Goal: Use online tool/utility: Utilize a website feature to perform a specific function

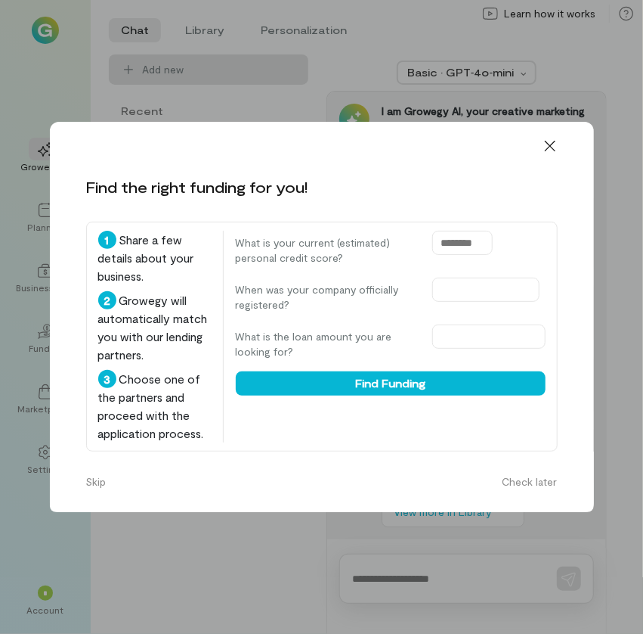
drag, startPoint x: 484, startPoint y: 243, endPoint x: 367, endPoint y: 259, distance: 117.6
click at [367, 259] on div "What is your current (estimated) personal credit score?" at bounding box center [391, 248] width 310 height 35
click at [478, 249] on input "text" at bounding box center [462, 243] width 60 height 24
type input "***"
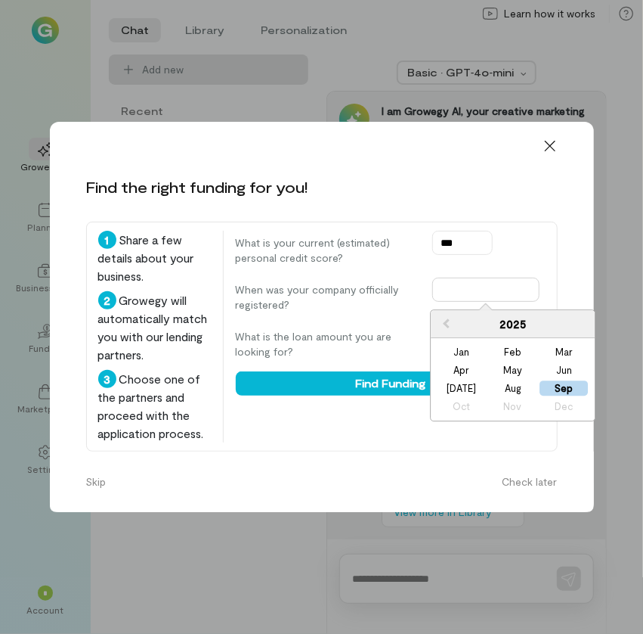
click at [467, 292] on input "text" at bounding box center [485, 289] width 107 height 24
click at [571, 385] on div "Sep" at bounding box center [565, 388] width 48 height 15
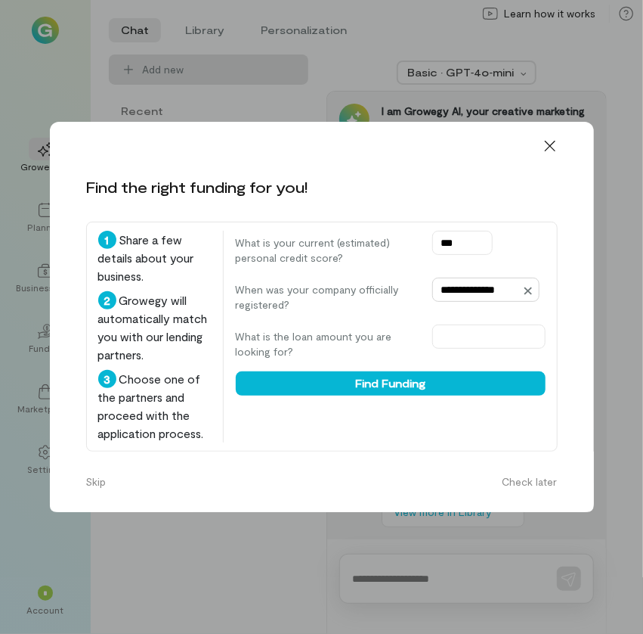
click at [485, 287] on input "**********" at bounding box center [485, 289] width 107 height 24
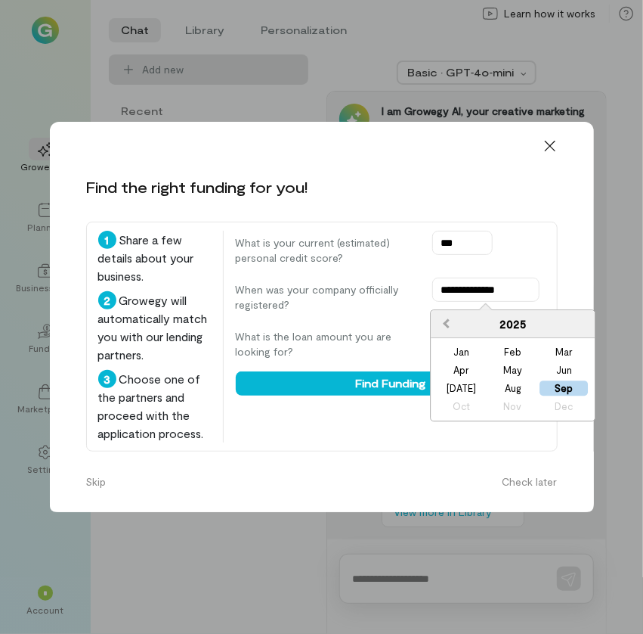
click at [447, 330] on button "Previous Year" at bounding box center [444, 324] width 24 height 24
click at [451, 332] on button "Previous Year" at bounding box center [444, 324] width 24 height 24
click at [569, 388] on div "Sep" at bounding box center [565, 388] width 48 height 15
type input "**********"
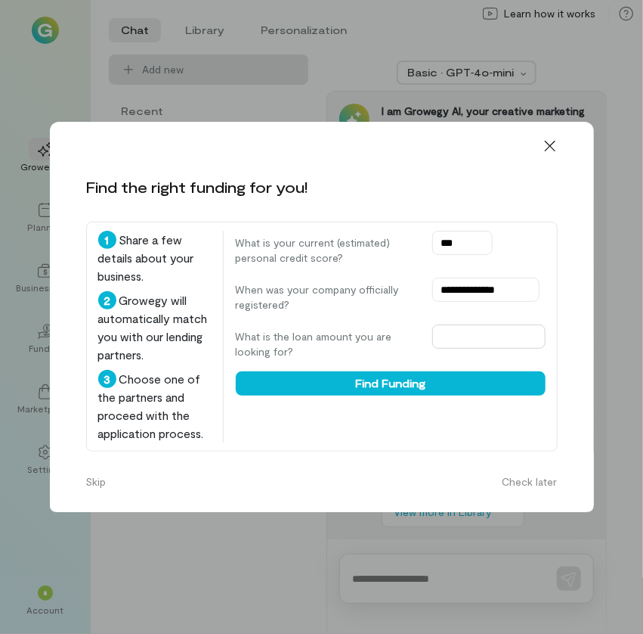
click at [492, 333] on input "text" at bounding box center [488, 336] width 113 height 24
click at [480, 340] on input "text" at bounding box center [488, 336] width 113 height 24
click at [482, 329] on input "text" at bounding box center [488, 336] width 113 height 24
type input "*"
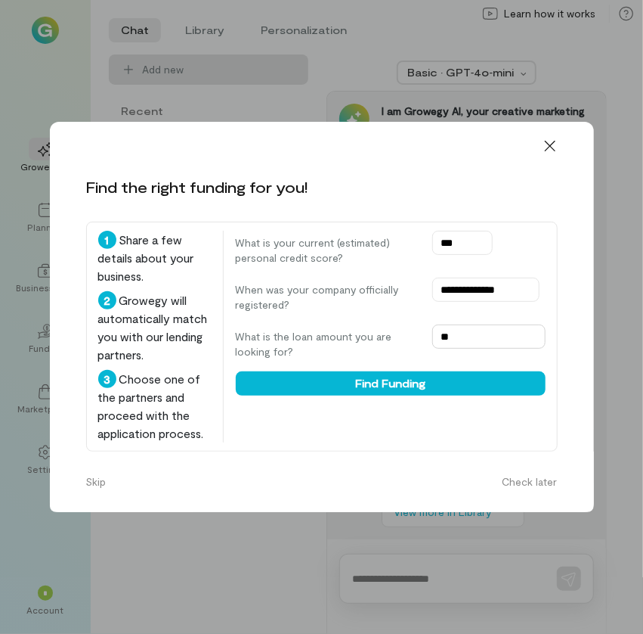
type input "*"
click at [521, 337] on input "text" at bounding box center [488, 336] width 113 height 24
click at [475, 336] on input "text" at bounding box center [488, 336] width 113 height 24
click at [467, 332] on input "**" at bounding box center [488, 336] width 113 height 24
type input "*"
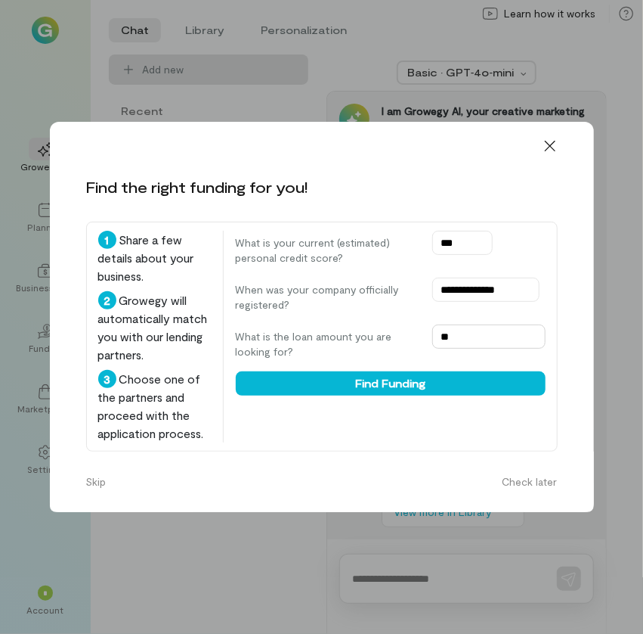
type input "*"
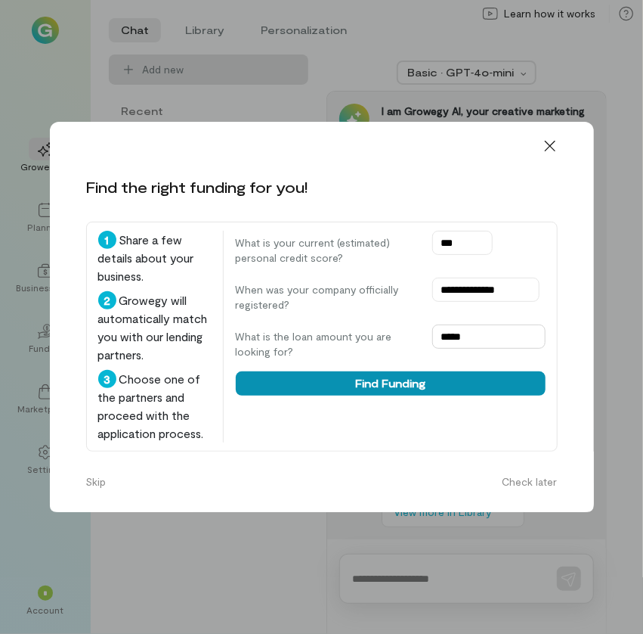
type input "*****"
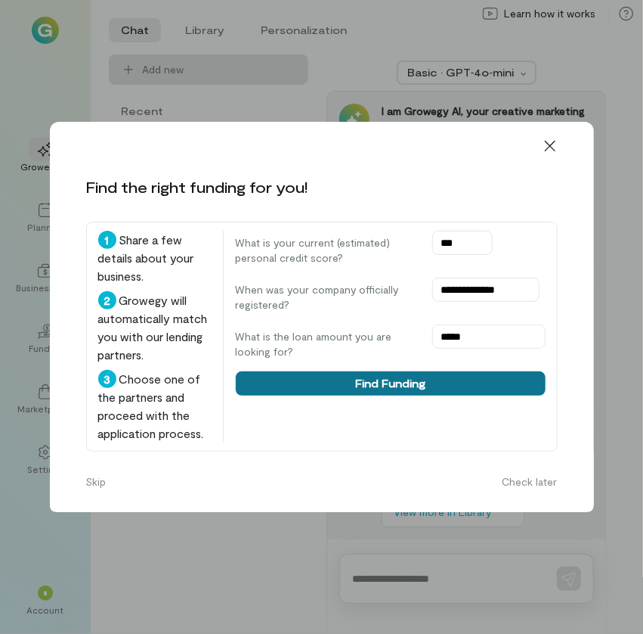
click at [392, 385] on button "Find Funding" at bounding box center [391, 383] width 310 height 24
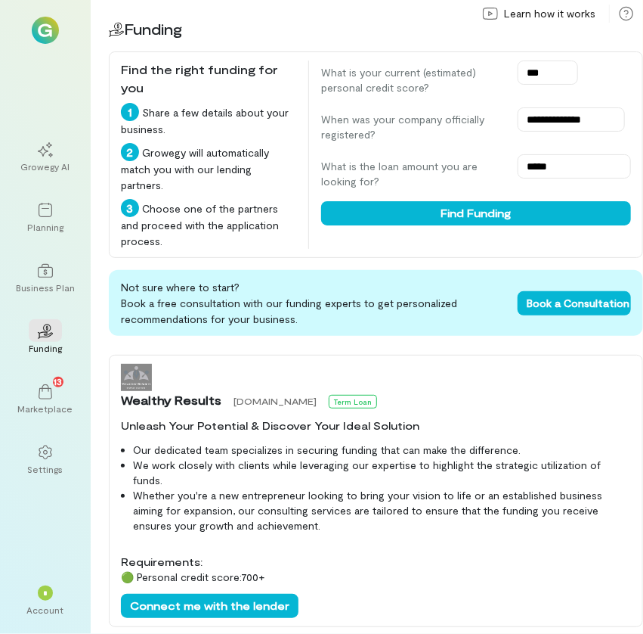
scroll to position [34, 0]
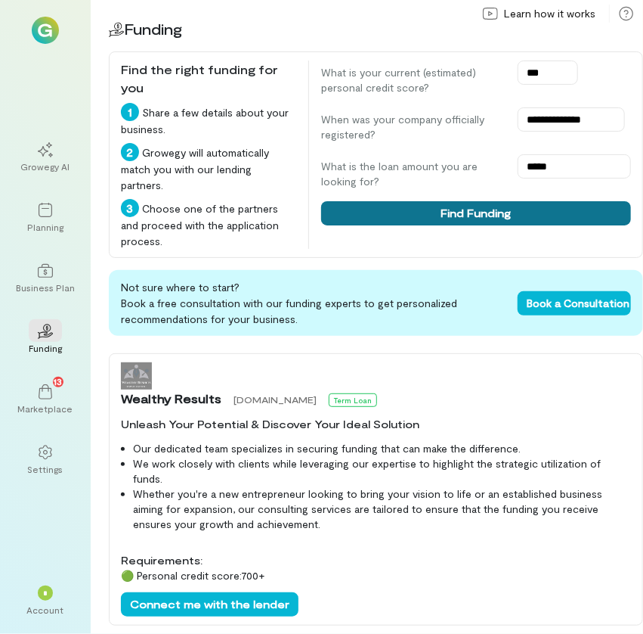
click at [448, 210] on button "Find Funding" at bounding box center [476, 213] width 310 height 24
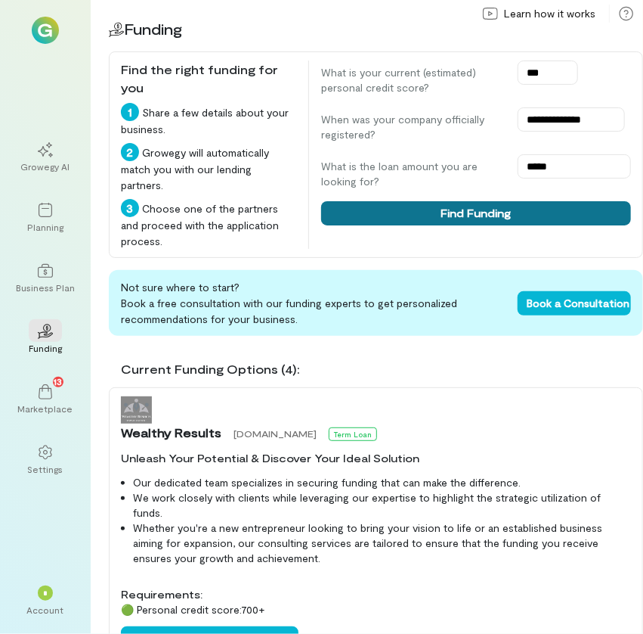
click at [438, 220] on button "Find Funding" at bounding box center [476, 213] width 310 height 24
click at [482, 212] on button "Find Funding" at bounding box center [476, 213] width 310 height 24
click at [476, 215] on button "Find Funding" at bounding box center [476, 213] width 310 height 24
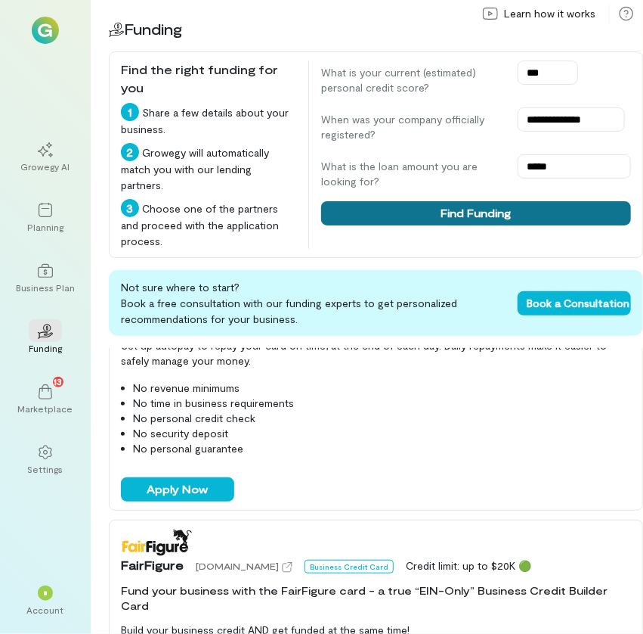
scroll to position [419, 0]
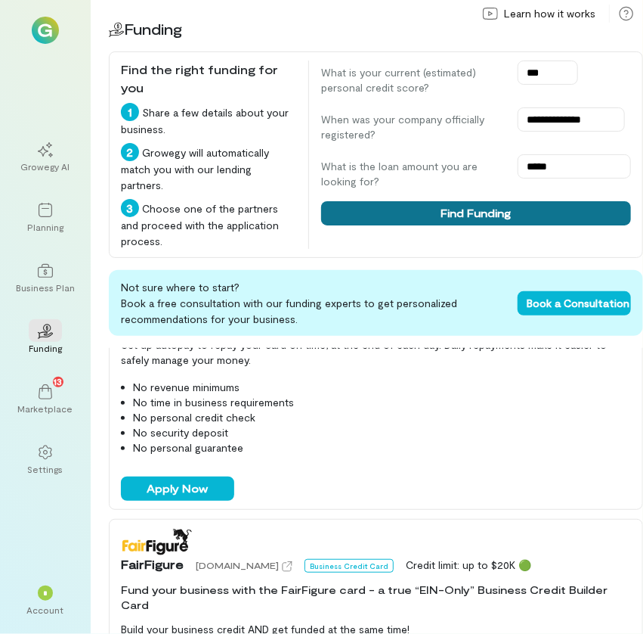
click at [457, 206] on button "Find Funding" at bounding box center [476, 213] width 310 height 24
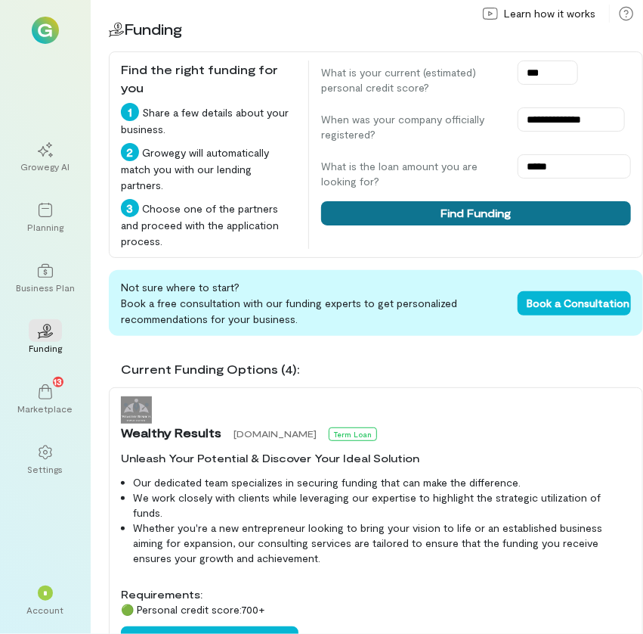
click at [457, 206] on button "Find Funding" at bounding box center [476, 213] width 310 height 24
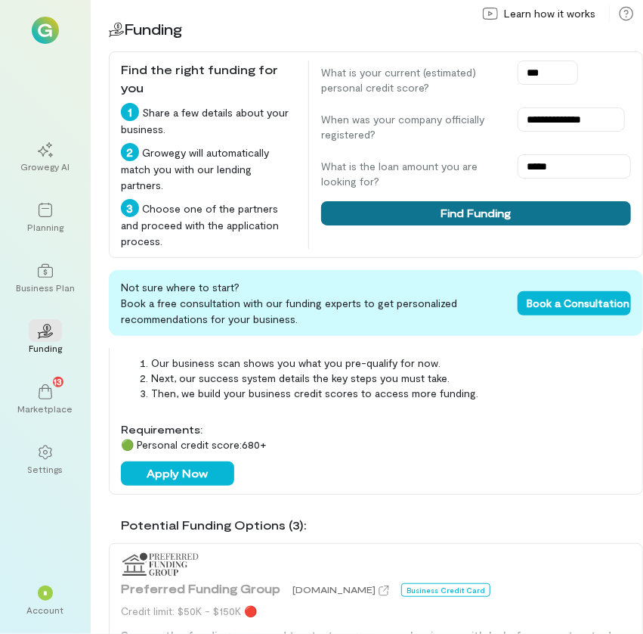
scroll to position [972, 0]
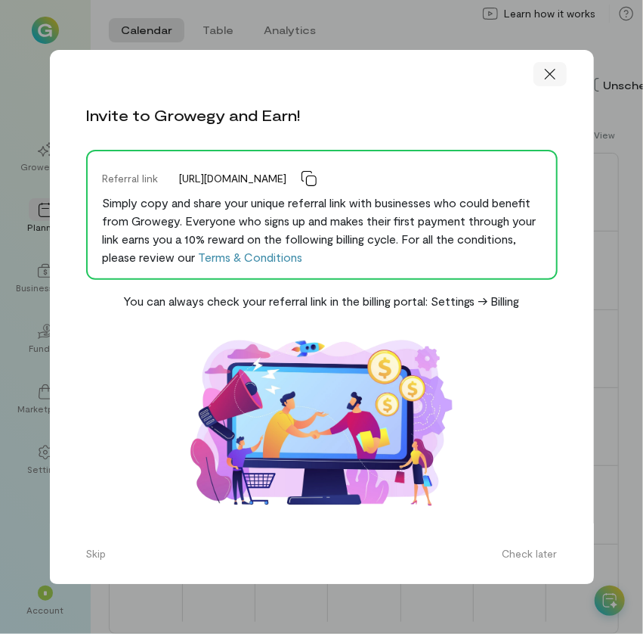
click at [552, 77] on icon at bounding box center [550, 74] width 15 height 15
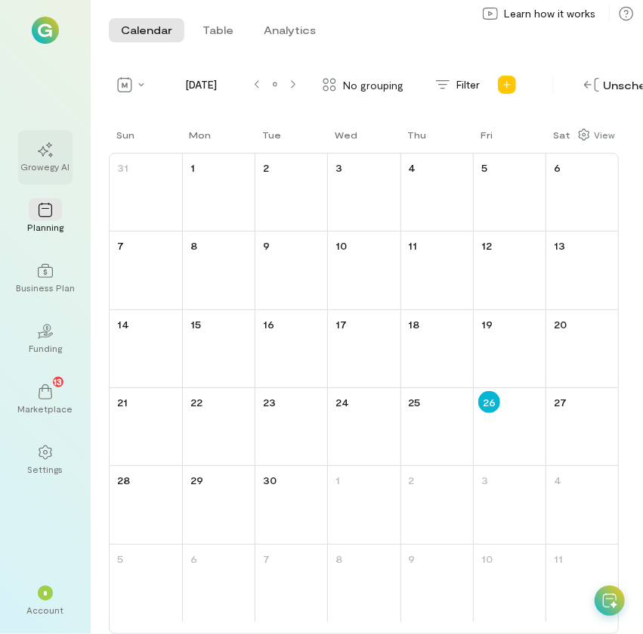
click at [36, 163] on div "Growegy AI" at bounding box center [45, 166] width 49 height 12
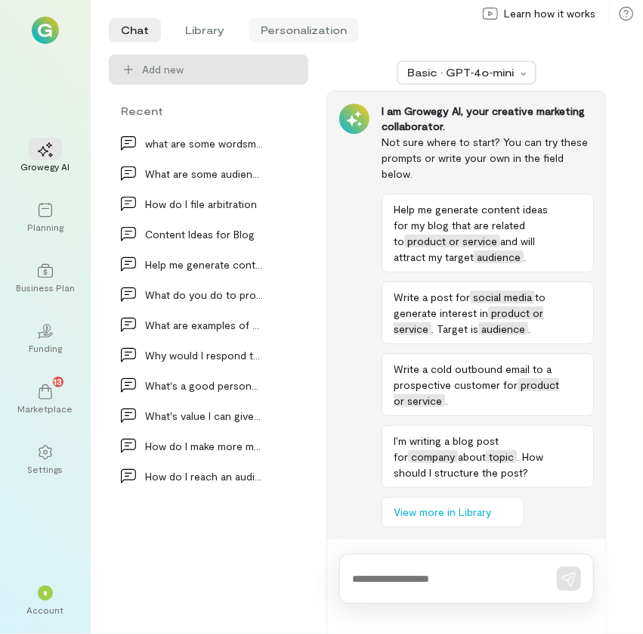
click at [318, 42] on li "Personalization" at bounding box center [304, 30] width 110 height 24
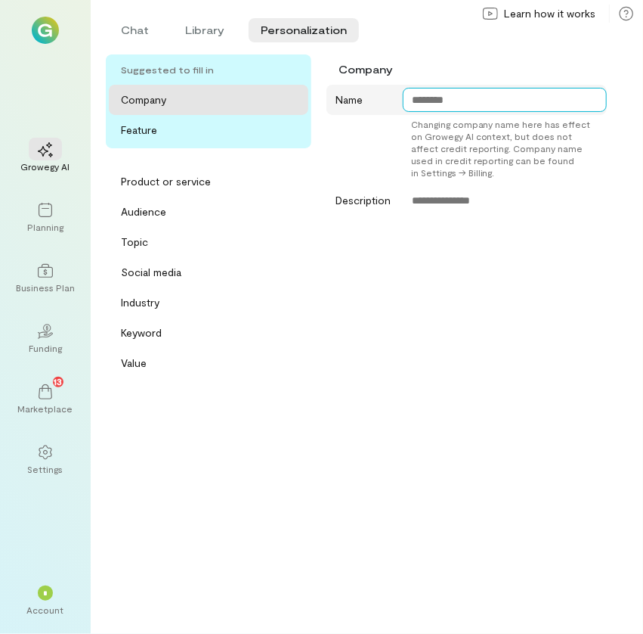
click at [441, 100] on textarea at bounding box center [505, 100] width 204 height 24
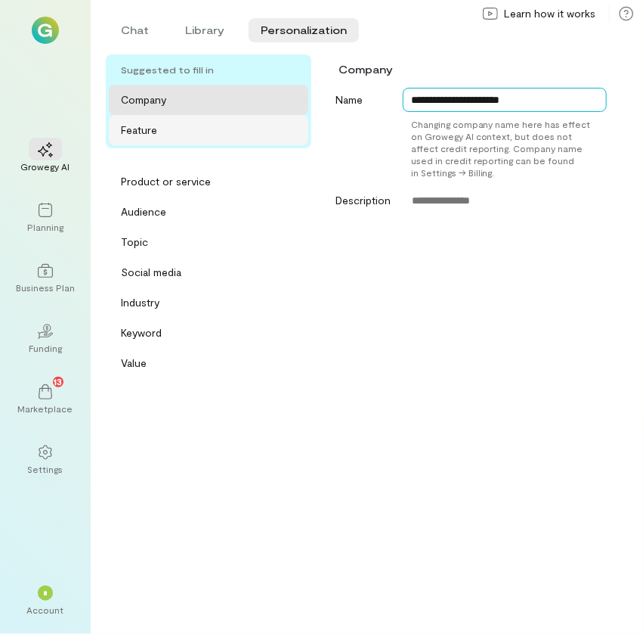
type textarea "**********"
click at [177, 135] on div "Feature" at bounding box center [213, 129] width 184 height 15
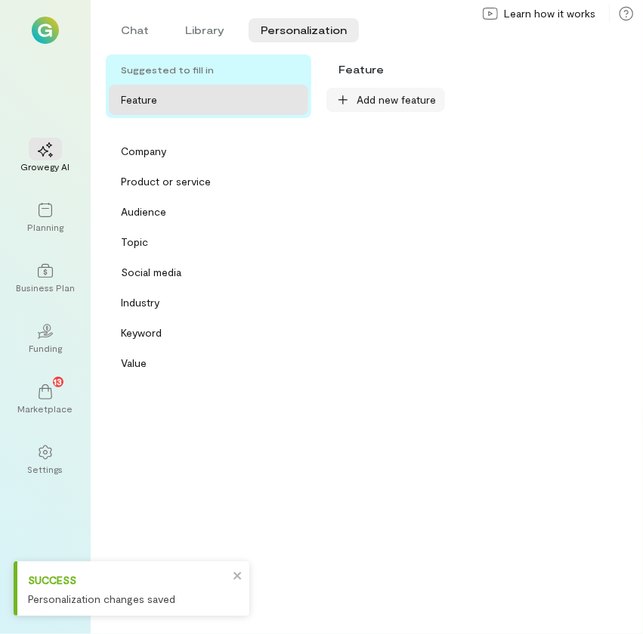
click at [381, 104] on span "Add new feature" at bounding box center [396, 99] width 79 height 15
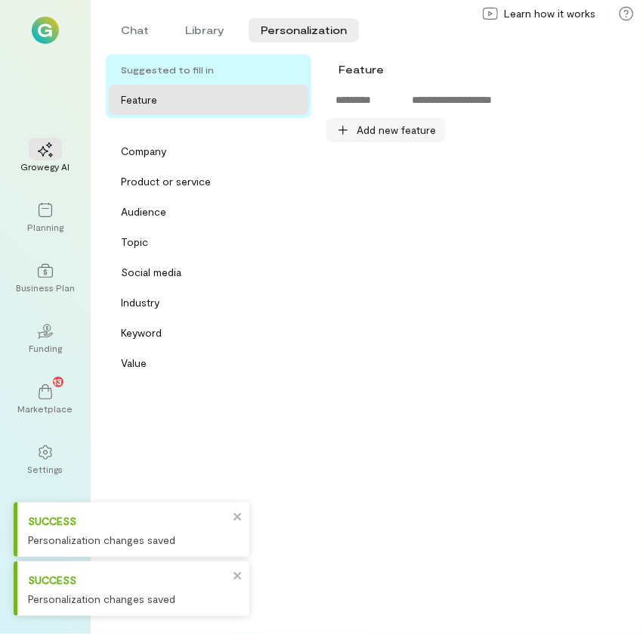
click at [395, 125] on span "Add new feature" at bounding box center [396, 129] width 79 height 15
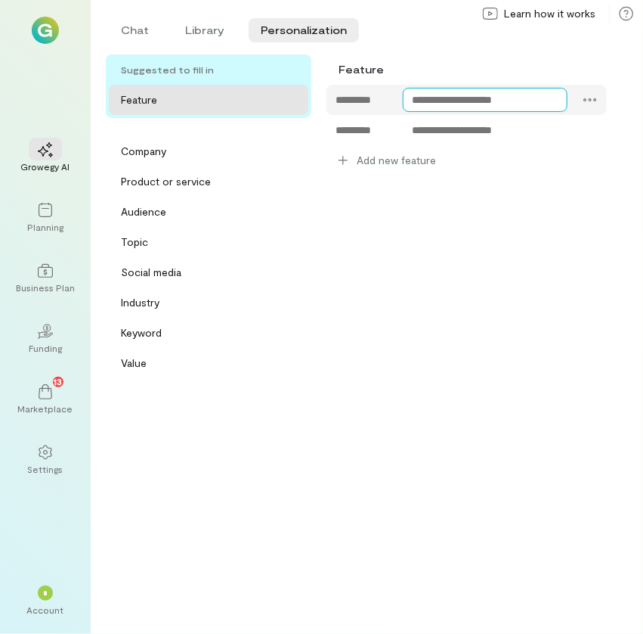
drag, startPoint x: 442, startPoint y: 98, endPoint x: 422, endPoint y: 95, distance: 19.8
drag, startPoint x: 422, startPoint y: 95, endPoint x: 411, endPoint y: 94, distance: 10.7
click at [411, 94] on textarea at bounding box center [485, 100] width 165 height 24
type textarea "*"
click at [411, 94] on textarea "*" at bounding box center [486, 100] width 166 height 24
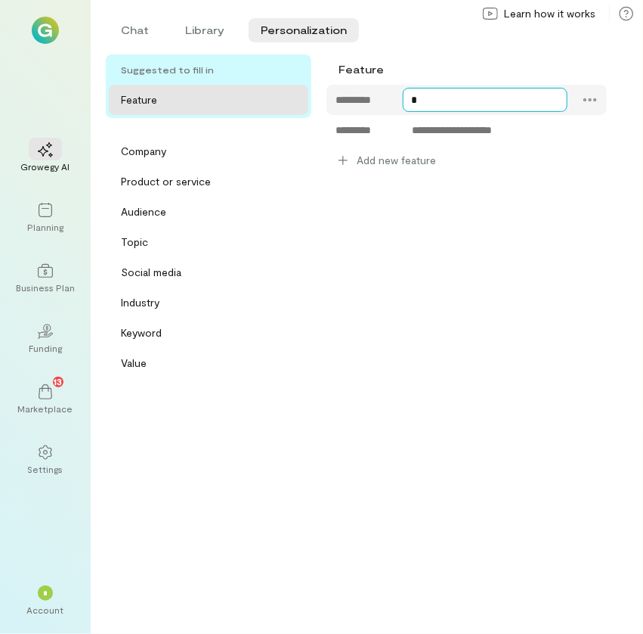
click at [411, 94] on textarea "*" at bounding box center [486, 100] width 166 height 24
click at [431, 105] on textarea "*" at bounding box center [486, 100] width 166 height 24
type textarea "**********"
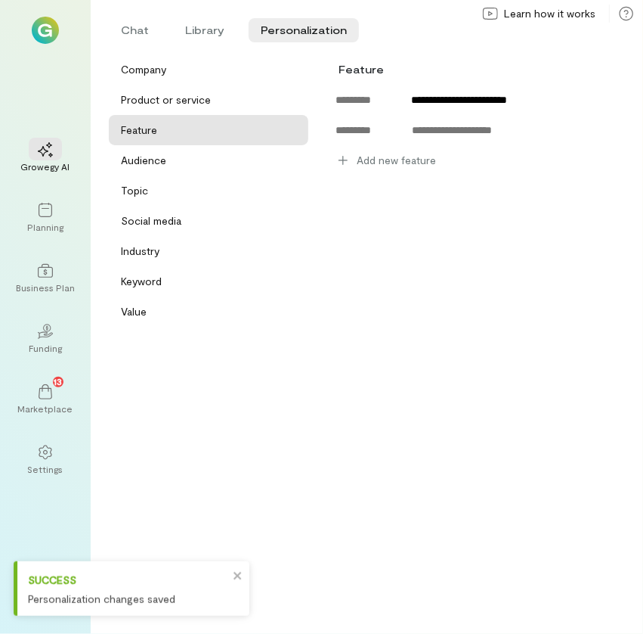
click at [355, 213] on div "**********" at bounding box center [467, 353] width 281 height 537
click at [189, 153] on div "Audience" at bounding box center [213, 160] width 184 height 15
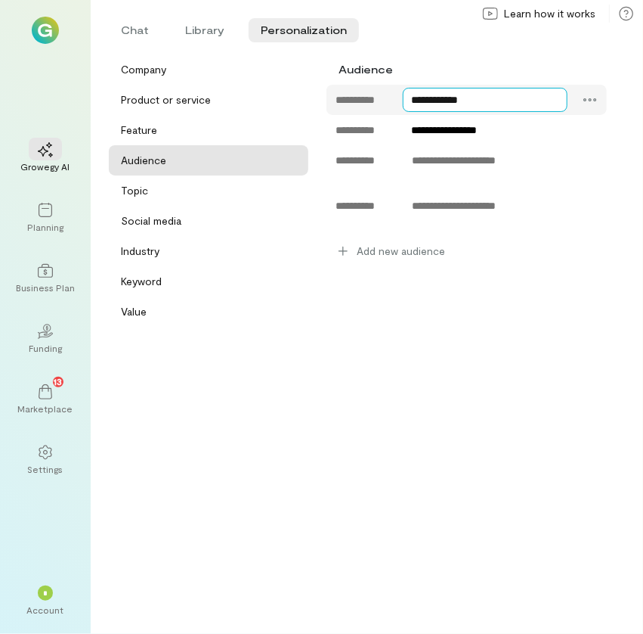
click at [487, 90] on textarea "**********" at bounding box center [486, 100] width 166 height 24
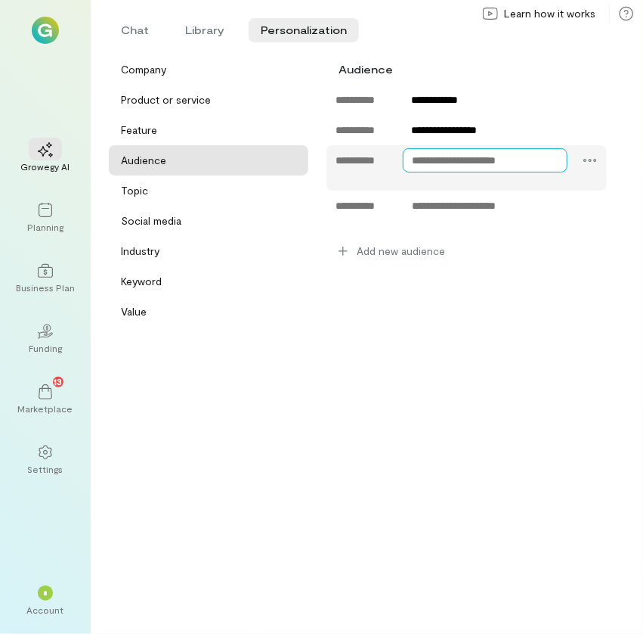
click at [475, 153] on textarea at bounding box center [485, 160] width 165 height 24
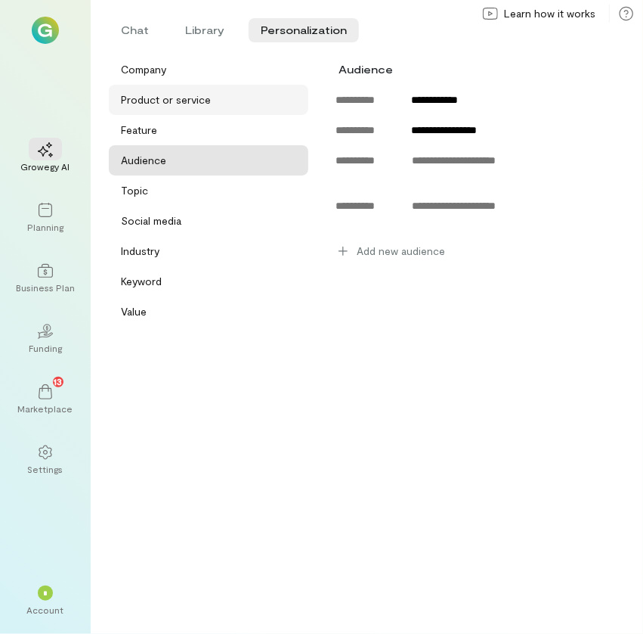
click at [188, 106] on div "Product or service" at bounding box center [166, 99] width 90 height 15
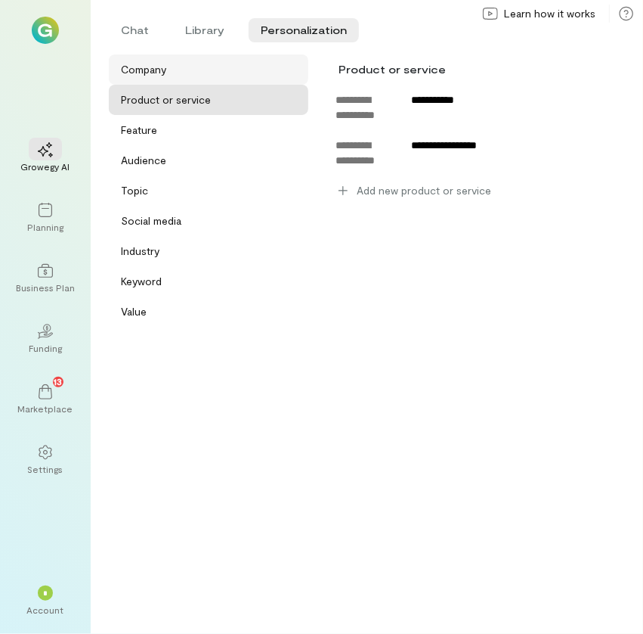
click at [175, 72] on div "Company" at bounding box center [213, 69] width 184 height 15
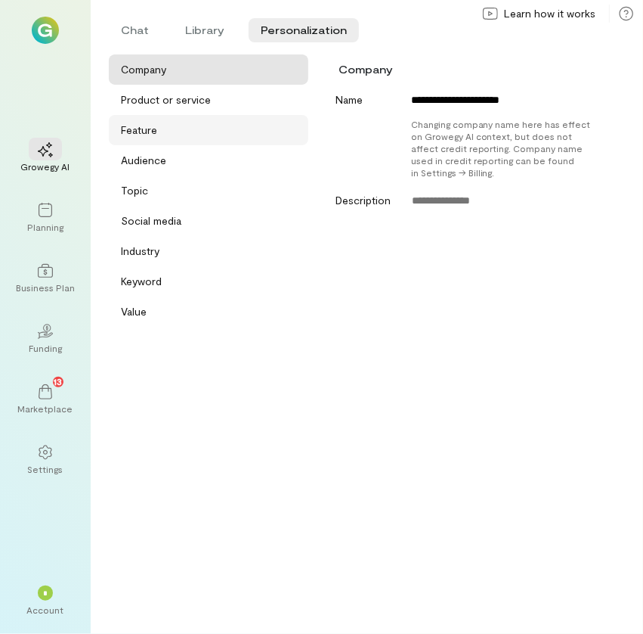
click at [167, 116] on div "Feature" at bounding box center [209, 130] width 200 height 30
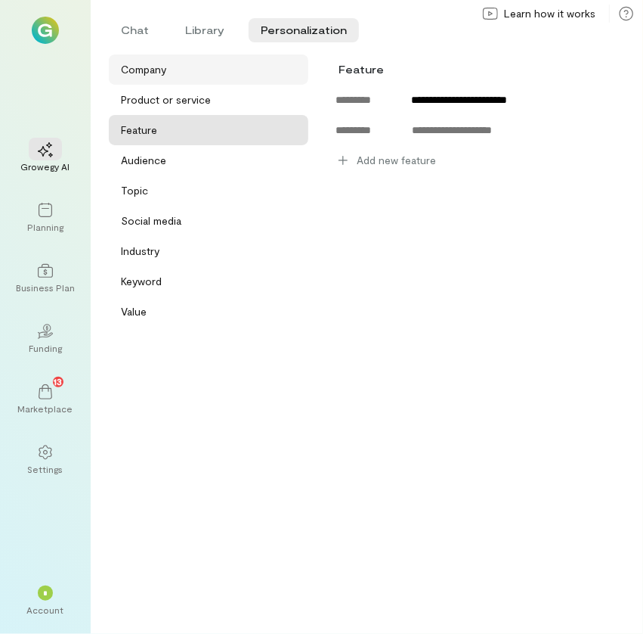
click at [195, 84] on div "Company" at bounding box center [209, 69] width 200 height 30
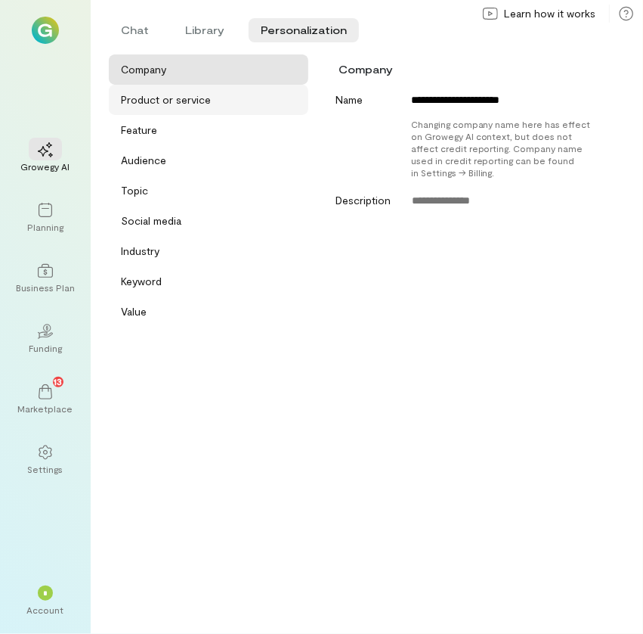
click at [193, 97] on div "Product or service" at bounding box center [166, 99] width 90 height 15
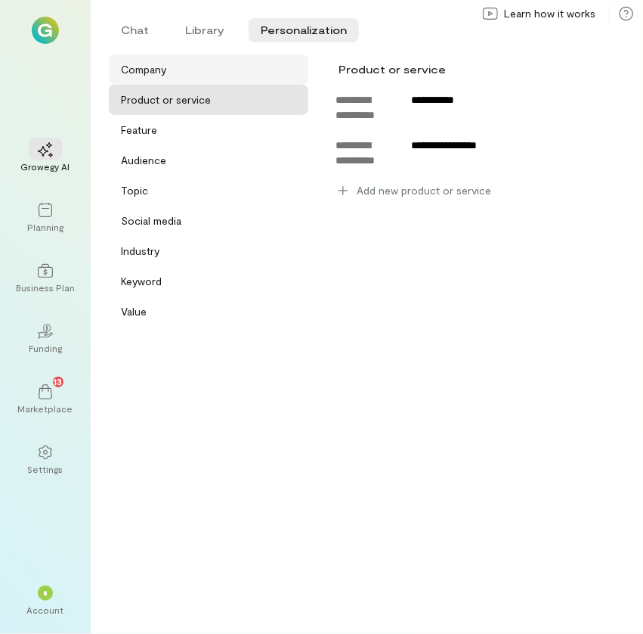
click at [182, 72] on div "Company" at bounding box center [213, 69] width 184 height 15
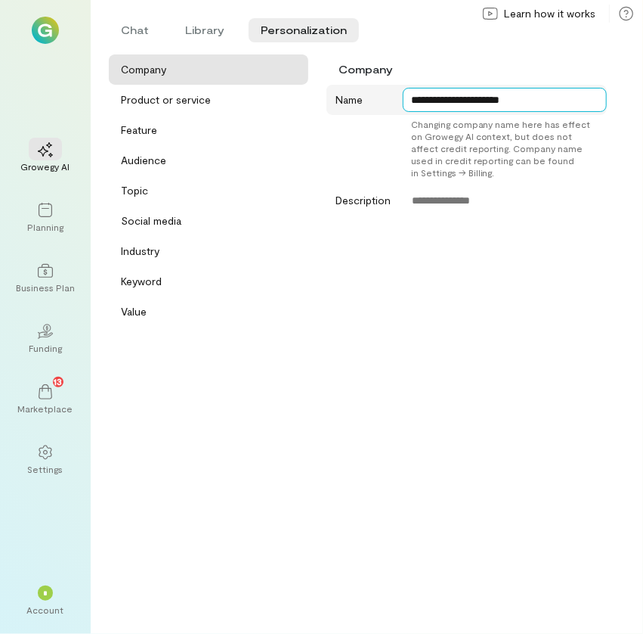
drag, startPoint x: 558, startPoint y: 98, endPoint x: 359, endPoint y: 113, distance: 199.4
click at [359, 113] on div "**********" at bounding box center [467, 100] width 281 height 30
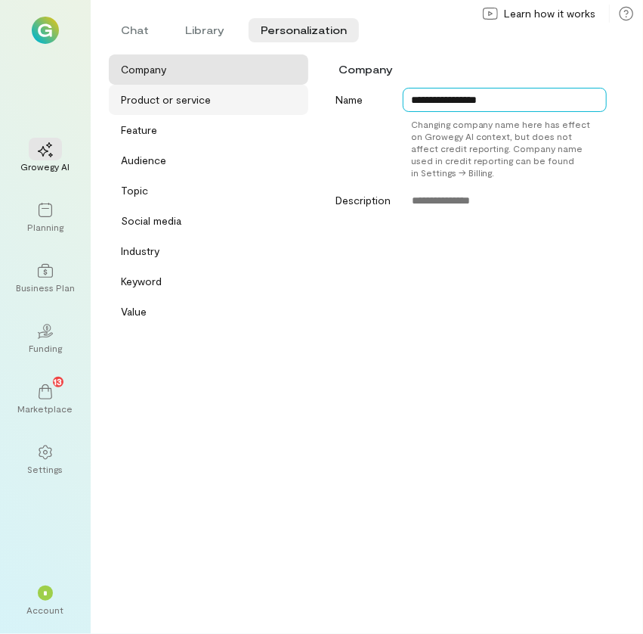
type textarea "**********"
click at [206, 96] on div "Product or service" at bounding box center [166, 99] width 90 height 15
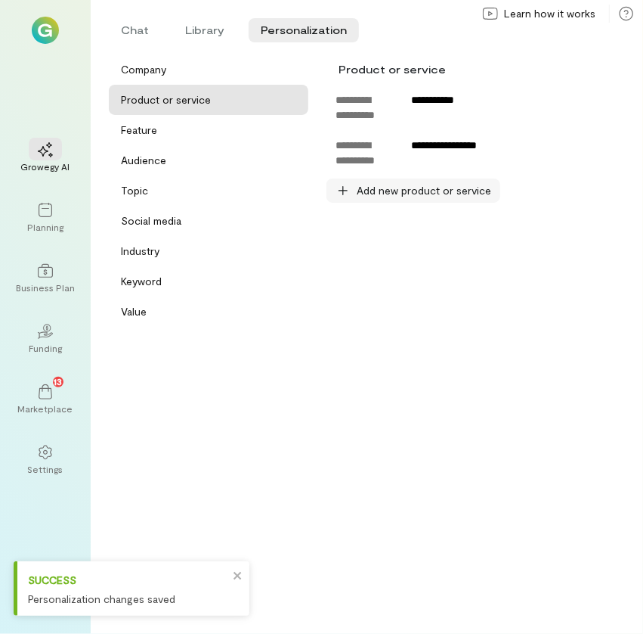
click at [448, 194] on span "Add new product or service" at bounding box center [424, 190] width 135 height 15
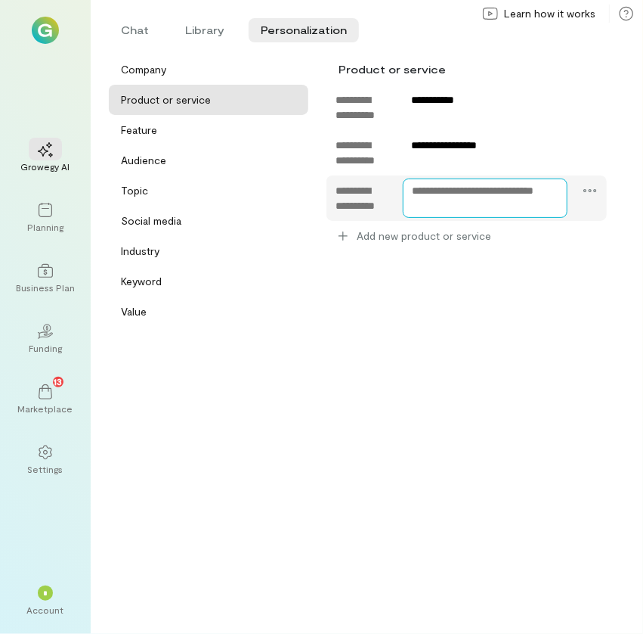
click at [470, 197] on textarea at bounding box center [485, 197] width 165 height 39
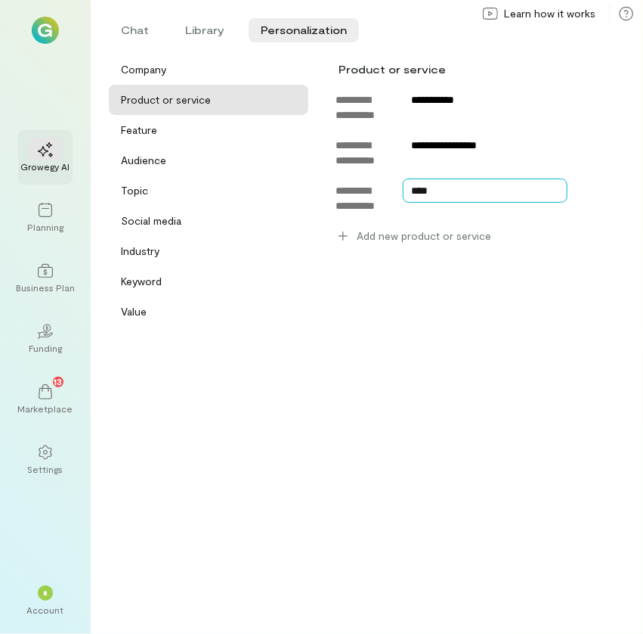
type textarea "****"
click at [53, 152] on div at bounding box center [45, 149] width 33 height 23
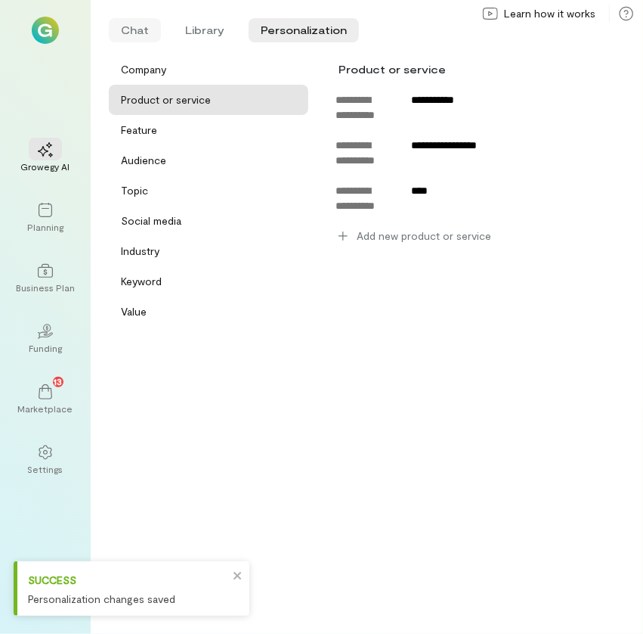
click at [129, 21] on li "Chat" at bounding box center [135, 30] width 52 height 24
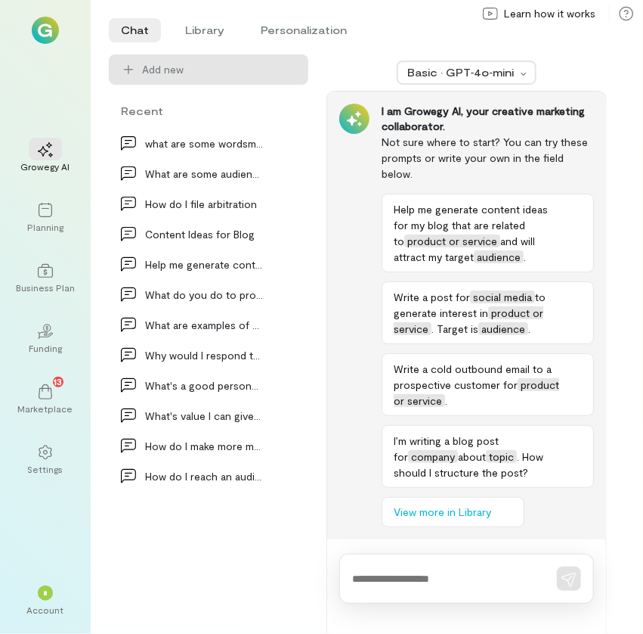
click at [464, 581] on textarea at bounding box center [445, 579] width 187 height 16
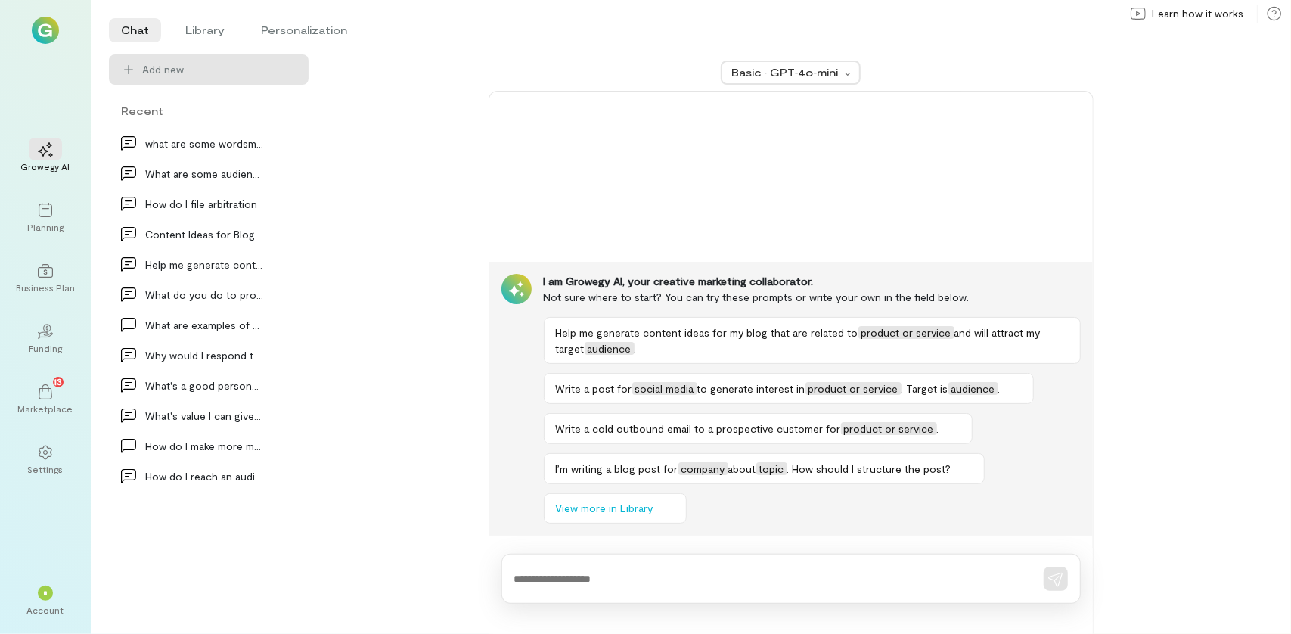
click at [643, 574] on textarea at bounding box center [769, 579] width 511 height 16
click at [587, 577] on textarea at bounding box center [769, 579] width 511 height 16
drag, startPoint x: 757, startPoint y: 581, endPoint x: 401, endPoint y: 578, distance: 355.4
click at [401, 578] on div "**********" at bounding box center [791, 343] width 928 height 579
type textarea "*"
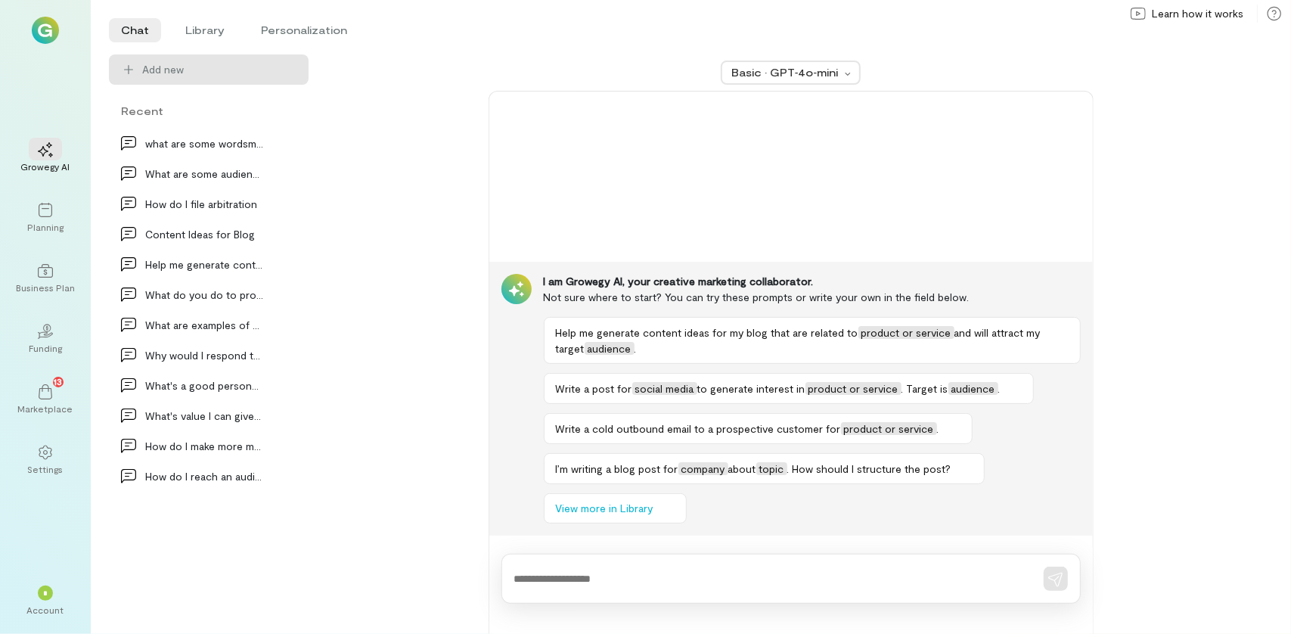
click at [401, 578] on div "Basic · GPT‑4o‑mini I am Growegy AI, your creative marketing collaborator. Not …" at bounding box center [791, 343] width 928 height 579
click at [615, 586] on div at bounding box center [790, 578] width 579 height 50
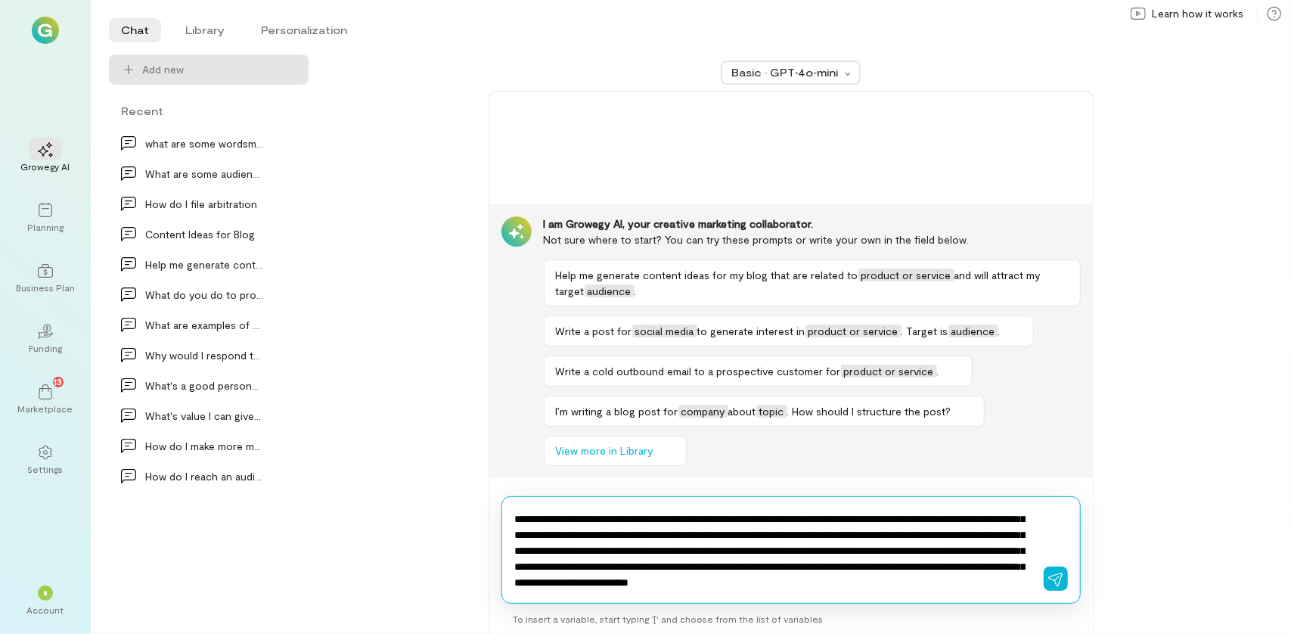
scroll to position [45, 0]
type textarea "**********"
click at [643, 579] on icon "button" at bounding box center [1055, 579] width 14 height 14
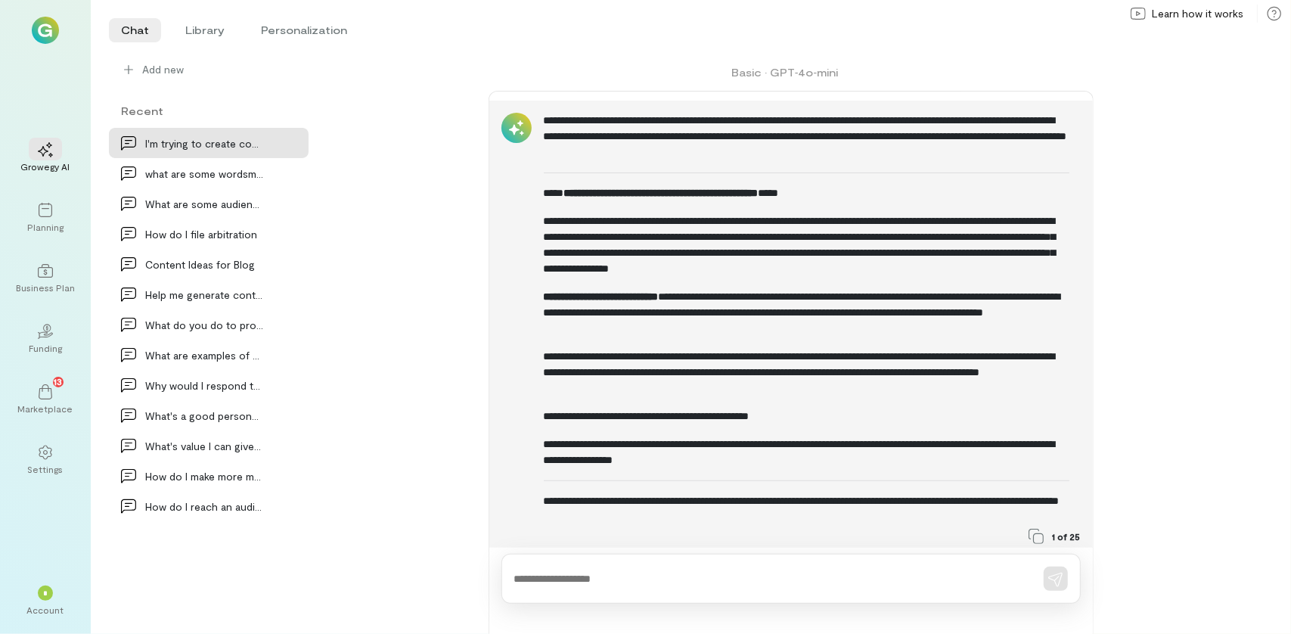
scroll to position [204, 0]
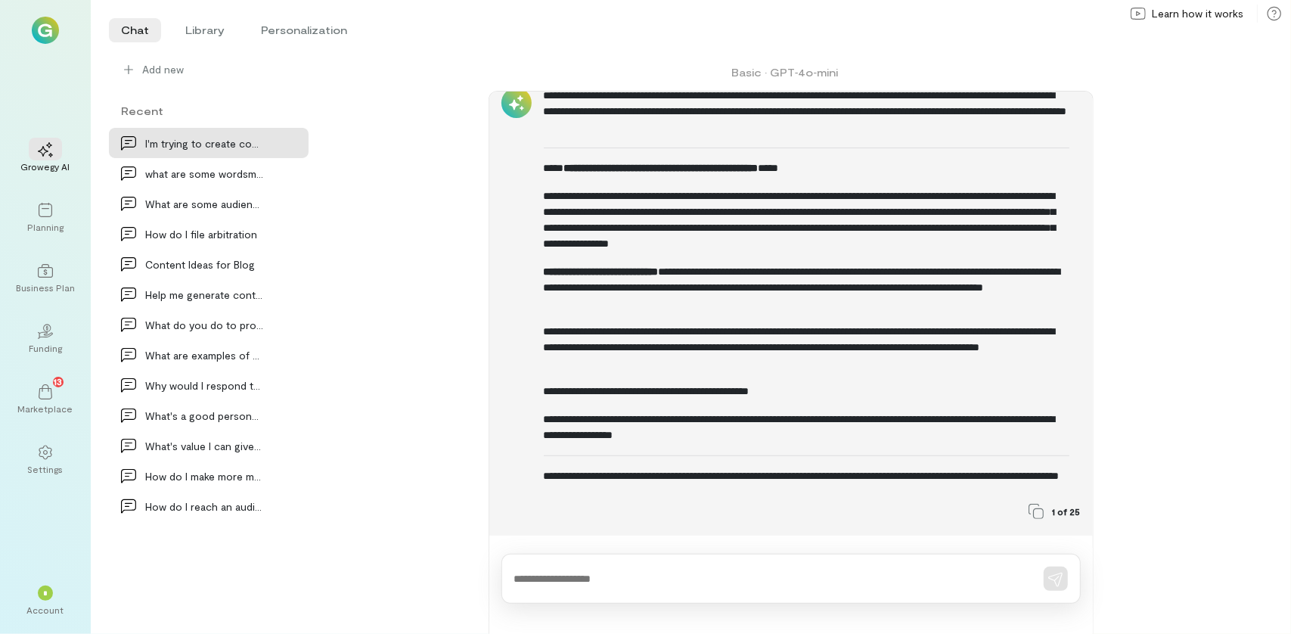
click at [643, 507] on span "1 of 25" at bounding box center [1067, 511] width 28 height 12
click at [643, 138] on div "**********" at bounding box center [791, 343] width 928 height 579
